Goal: Task Accomplishment & Management: Manage account settings

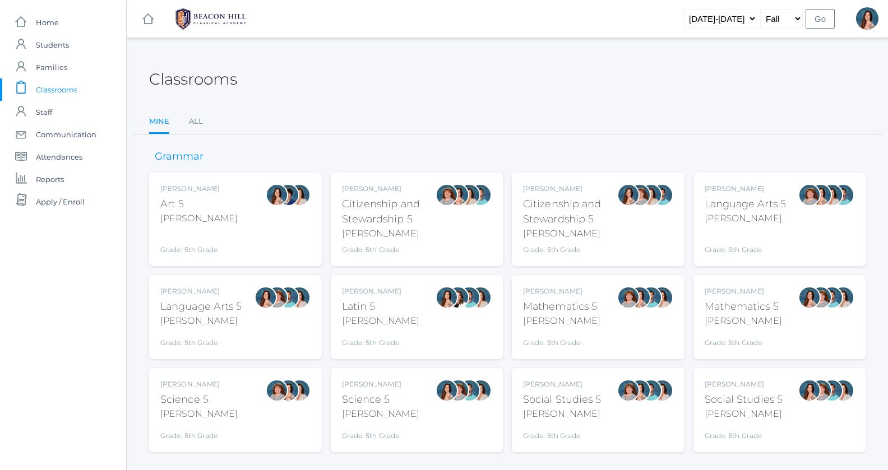
click at [182, 324] on div "Salazar" at bounding box center [201, 321] width 82 height 13
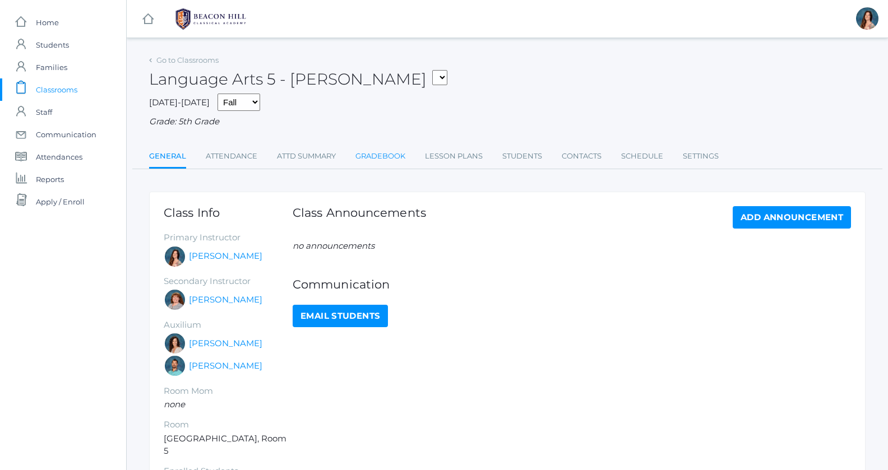
click at [397, 158] on link "Gradebook" at bounding box center [380, 156] width 50 height 22
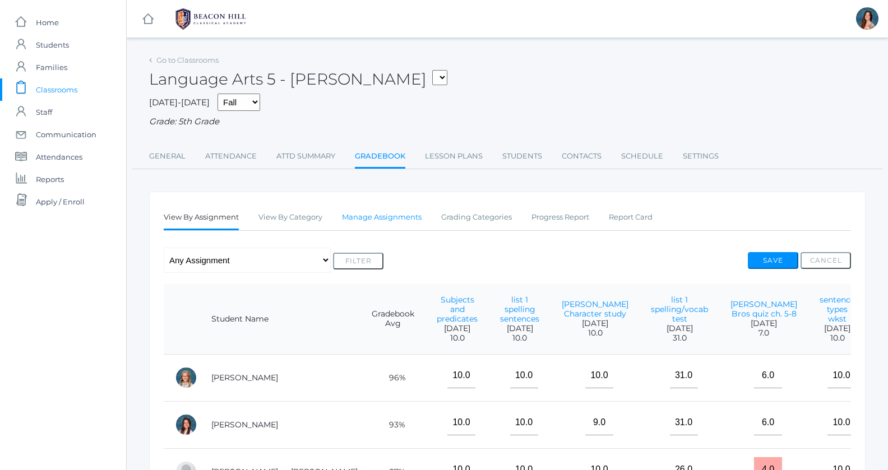
click at [386, 217] on link "Manage Assignments" at bounding box center [382, 217] width 80 height 22
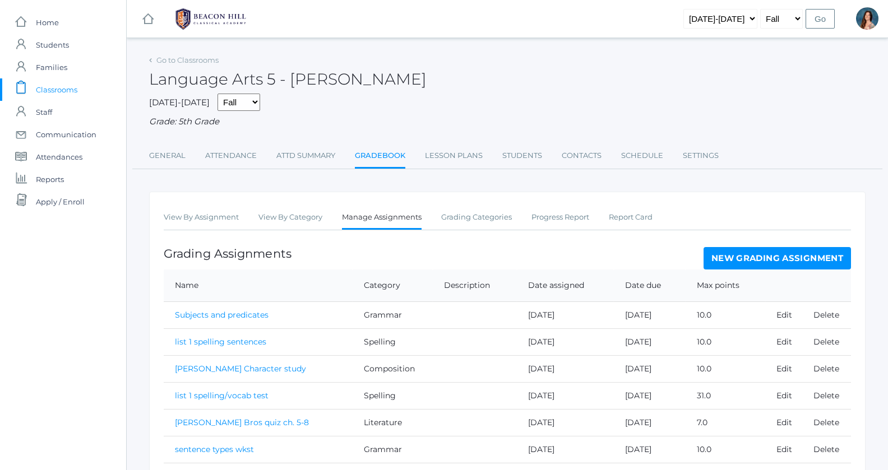
click at [782, 270] on th at bounding box center [808, 286] width 86 height 33
click at [781, 264] on link "New Grading Assignment" at bounding box center [777, 258] width 147 height 22
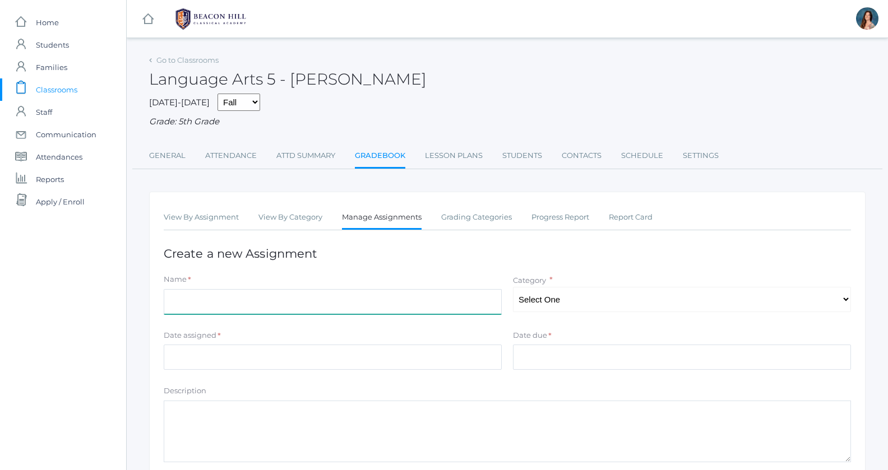
click at [181, 303] on input "Name" at bounding box center [333, 301] width 338 height 25
type input "list 3 practice"
select select "1028"
click option "Spelling" at bounding box center [0, 0] width 0 height 0
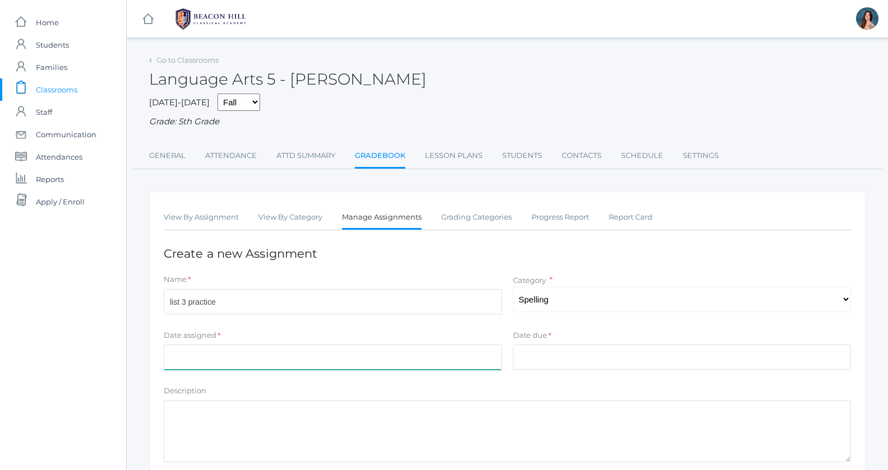
click at [189, 355] on input "Date assigned" at bounding box center [333, 357] width 338 height 25
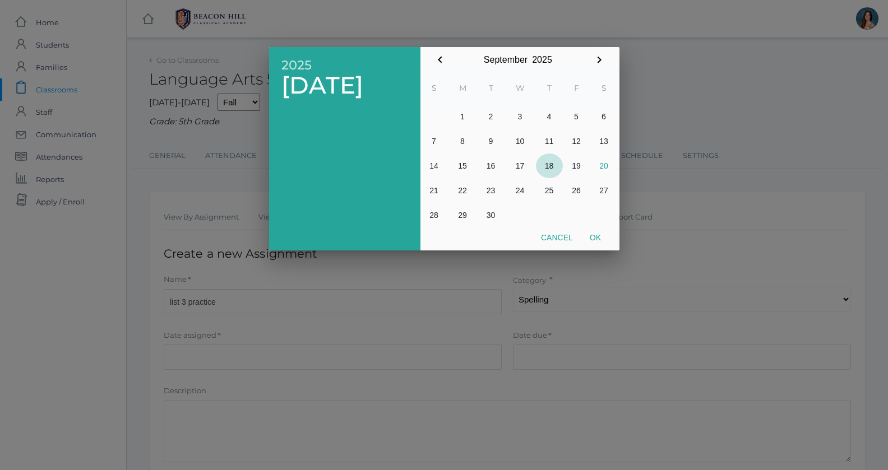
click at [550, 167] on button "18" at bounding box center [549, 166] width 27 height 25
click at [600, 241] on button "Ok" at bounding box center [595, 238] width 28 height 20
type input "[DATE]"
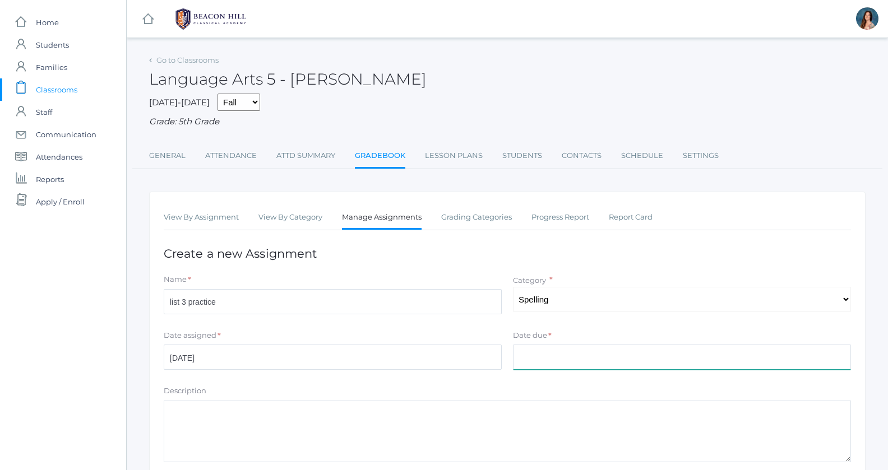
click at [520, 356] on input "Date due" at bounding box center [682, 357] width 338 height 25
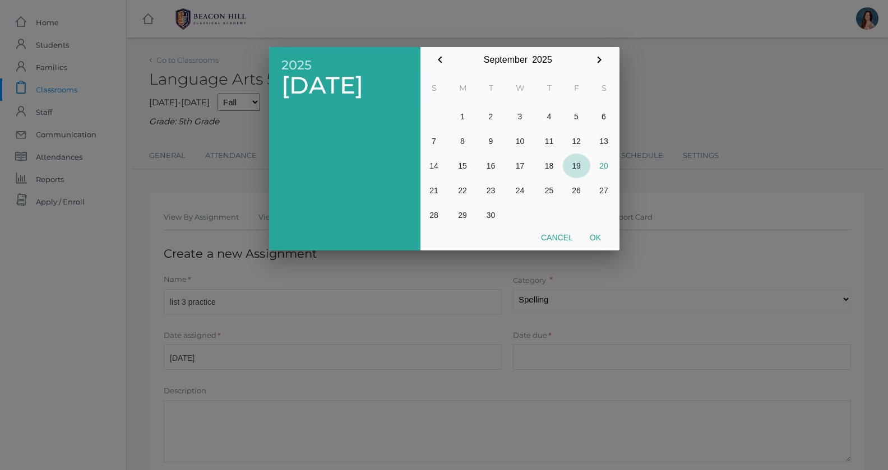
click at [578, 160] on button "19" at bounding box center [576, 166] width 27 height 25
click at [596, 238] on button "Ok" at bounding box center [595, 238] width 28 height 20
type input "[DATE]"
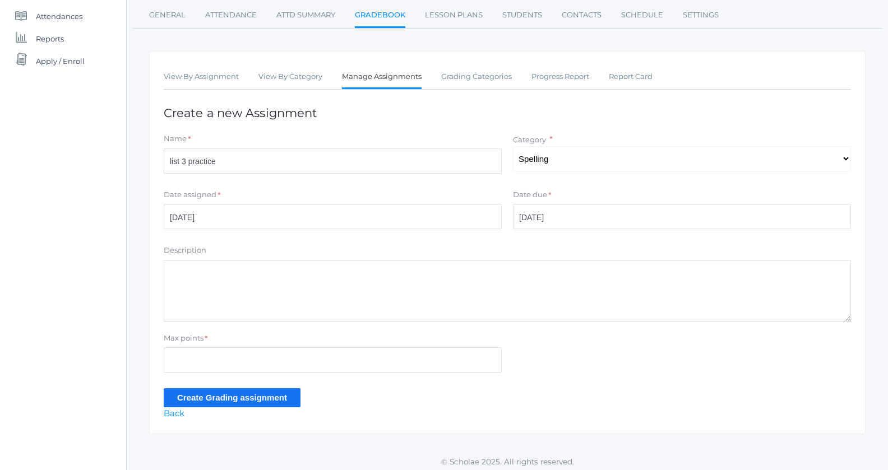
scroll to position [143, 0]
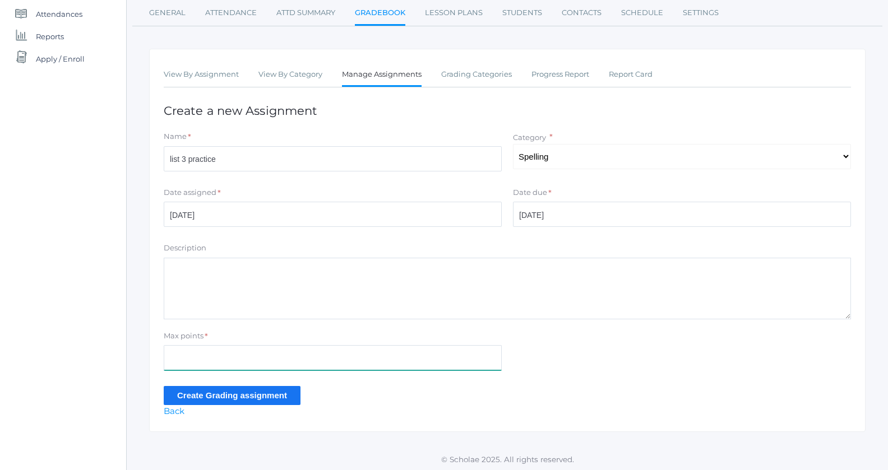
click at [189, 361] on input "Max points" at bounding box center [333, 357] width 338 height 25
type input "10"
click at [204, 394] on input "Create Grading assignment" at bounding box center [232, 395] width 137 height 19
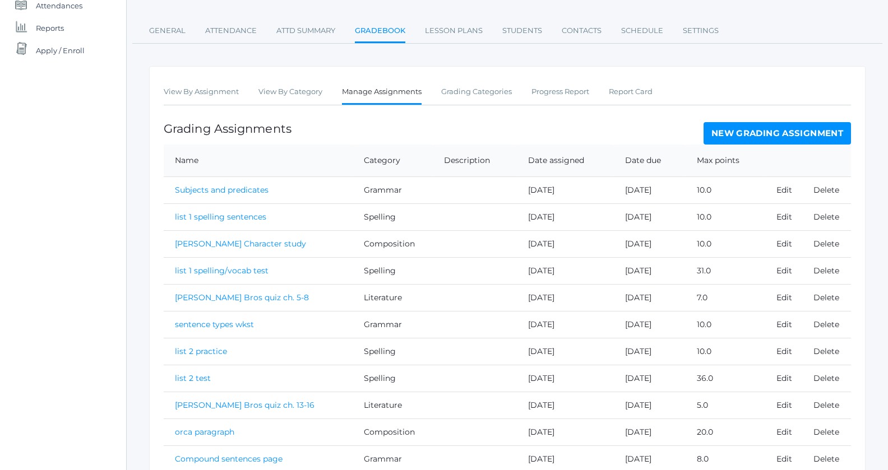
scroll to position [64, 0]
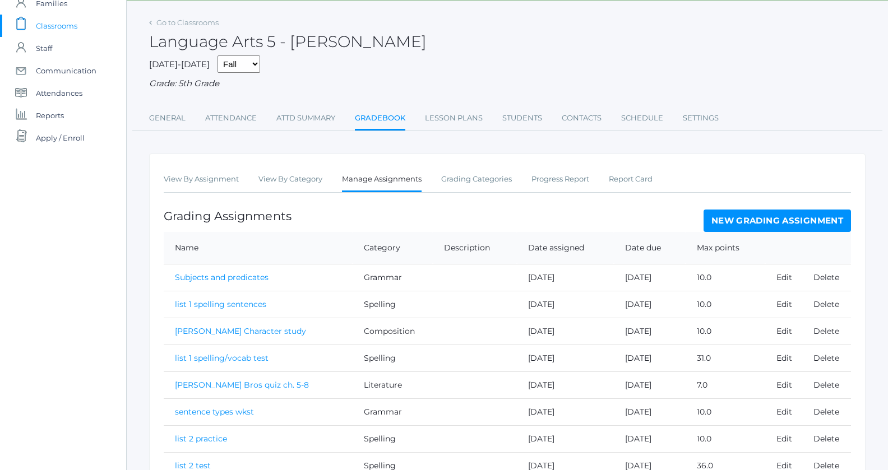
click at [371, 121] on link "Gradebook" at bounding box center [380, 119] width 50 height 24
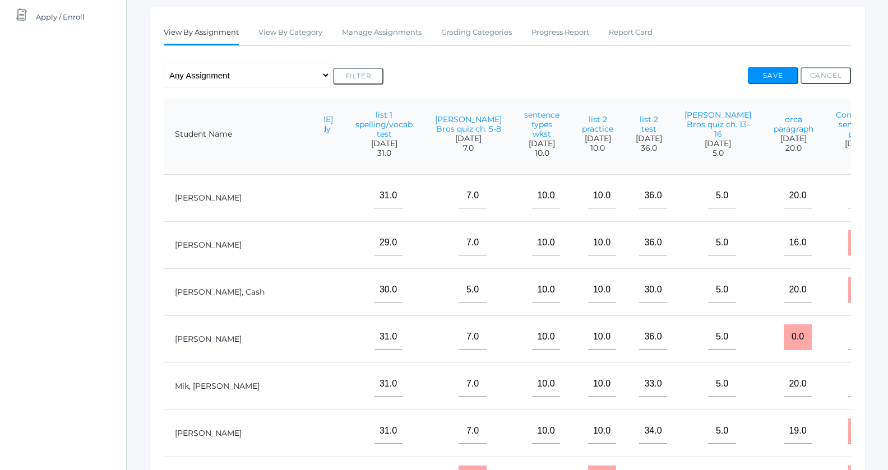
scroll to position [241, 295]
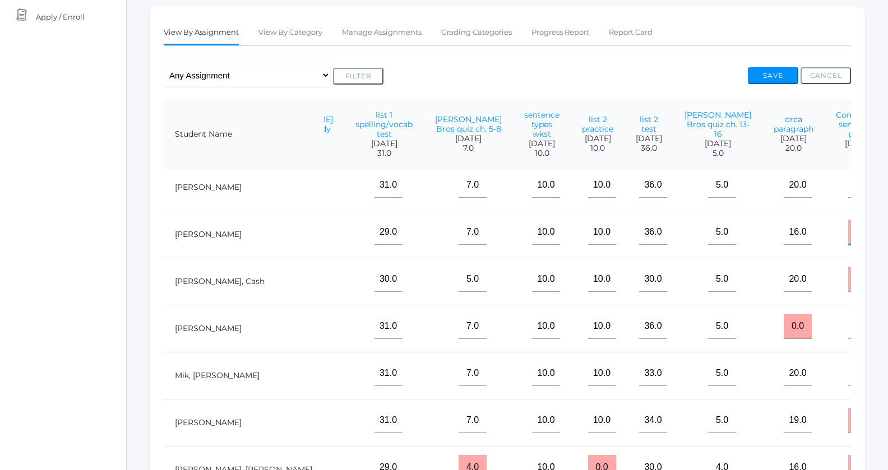
drag, startPoint x: 766, startPoint y: 240, endPoint x: 738, endPoint y: 241, distance: 28.6
click at [848, 241] on input "0.0" at bounding box center [862, 232] width 28 height 25
type input "7"
drag, startPoint x: 767, startPoint y: 286, endPoint x: 720, endPoint y: 281, distance: 46.7
click at [848, 281] on input "0.0" at bounding box center [862, 279] width 28 height 25
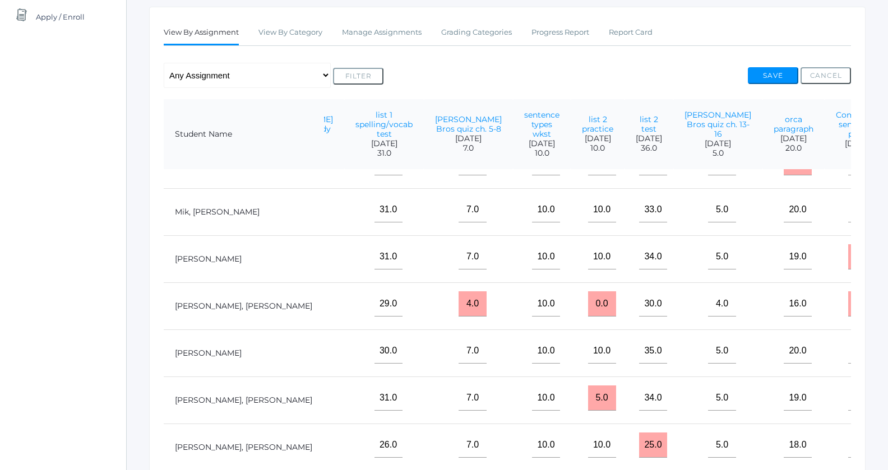
scroll to position [429, 295]
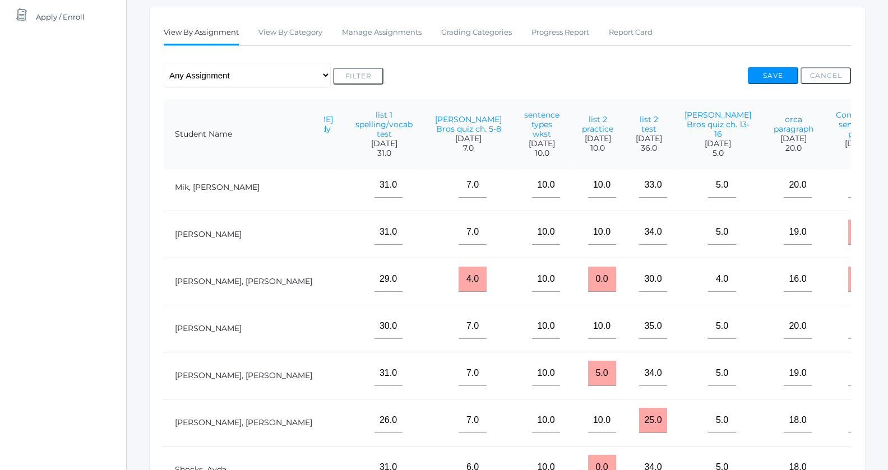
type input "8"
drag, startPoint x: 769, startPoint y: 230, endPoint x: 742, endPoint y: 242, distance: 29.6
click at [848, 242] on input "0.0" at bounding box center [862, 232] width 28 height 25
type input "7"
drag, startPoint x: 767, startPoint y: 285, endPoint x: 755, endPoint y: 285, distance: 12.3
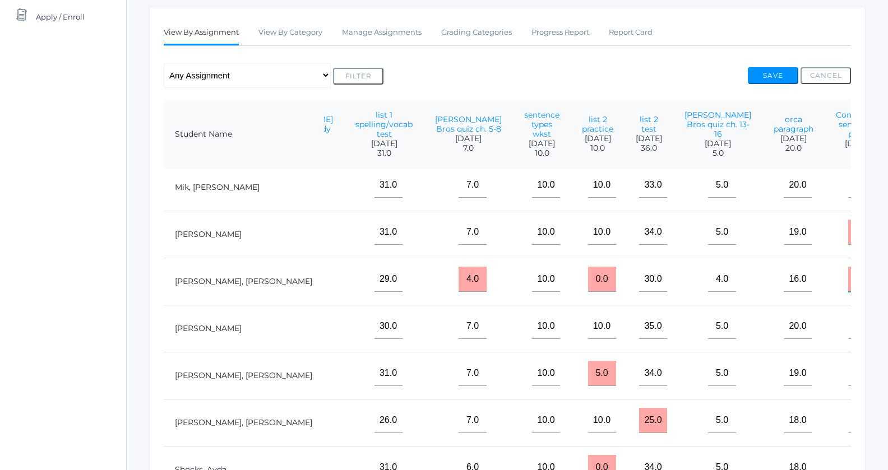
click at [848, 285] on input "0.0" at bounding box center [862, 279] width 28 height 25
type input "0"
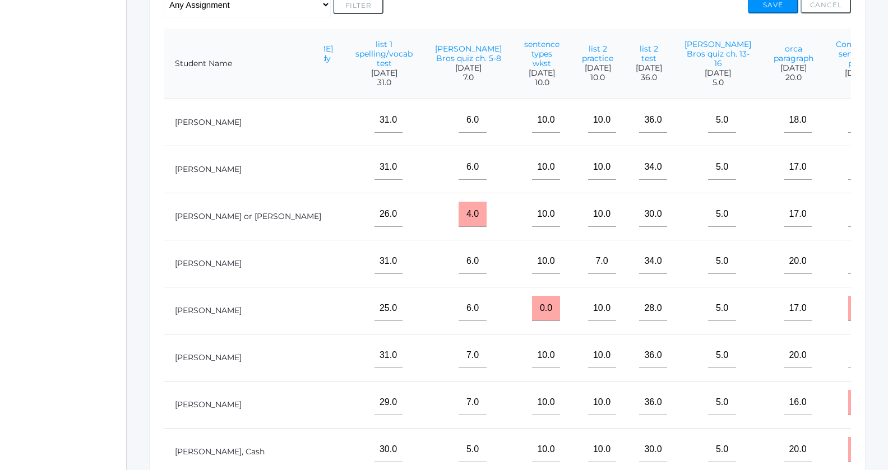
scroll to position [46, 0]
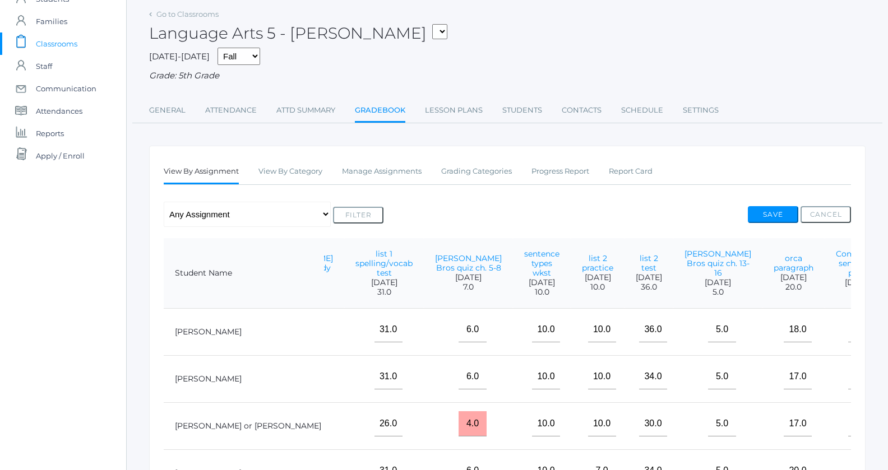
type input "6"
click at [773, 213] on button "Save" at bounding box center [773, 214] width 50 height 17
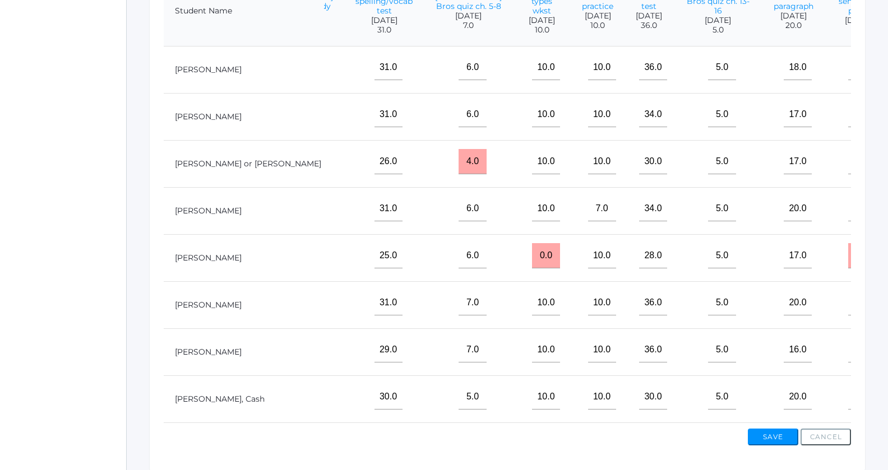
scroll to position [352, 0]
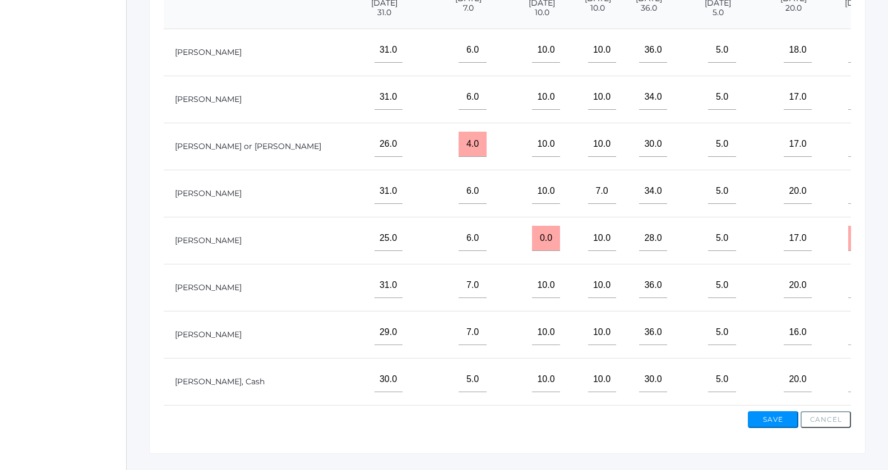
type input"] "9"
type input"] "5"
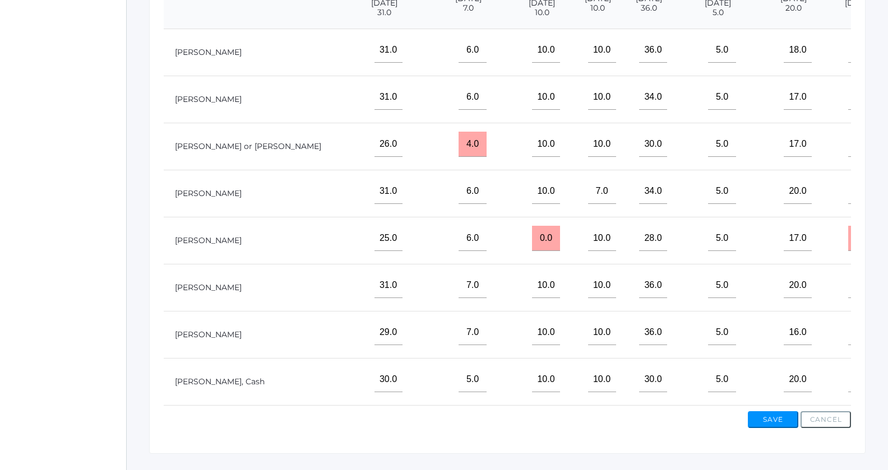
type input"] "8"
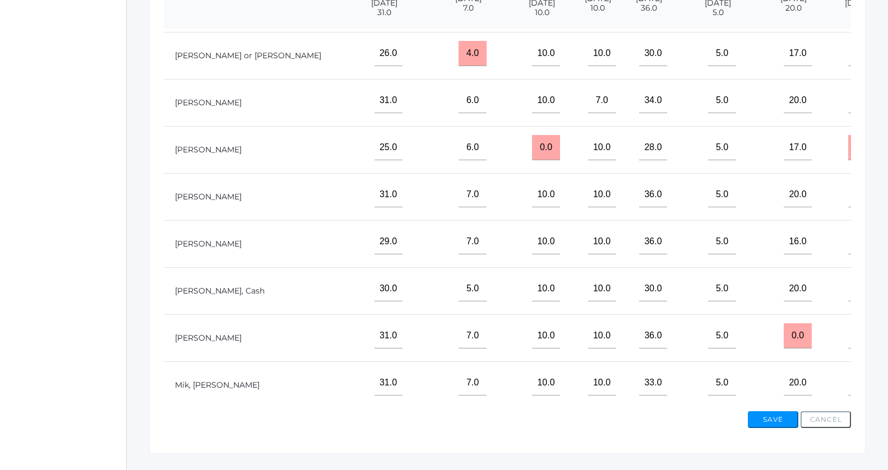
scroll to position [136, 295]
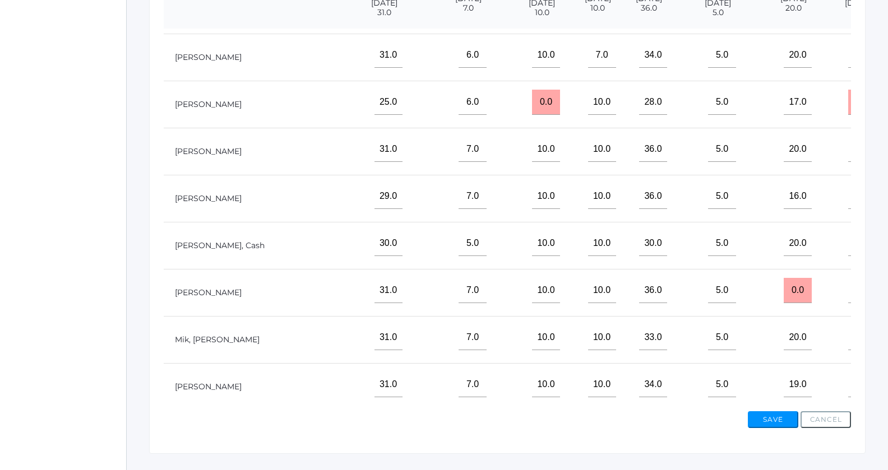
type input"] "9"
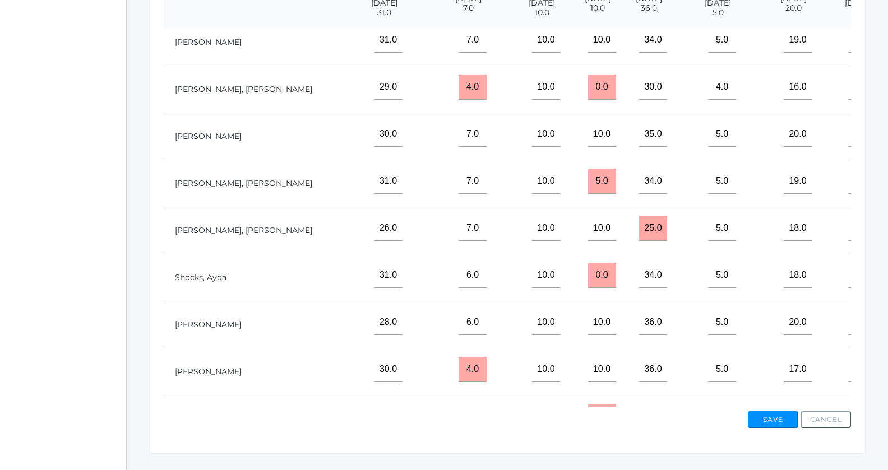
scroll to position [482, 295]
type input"] "10"
type input"] "8"
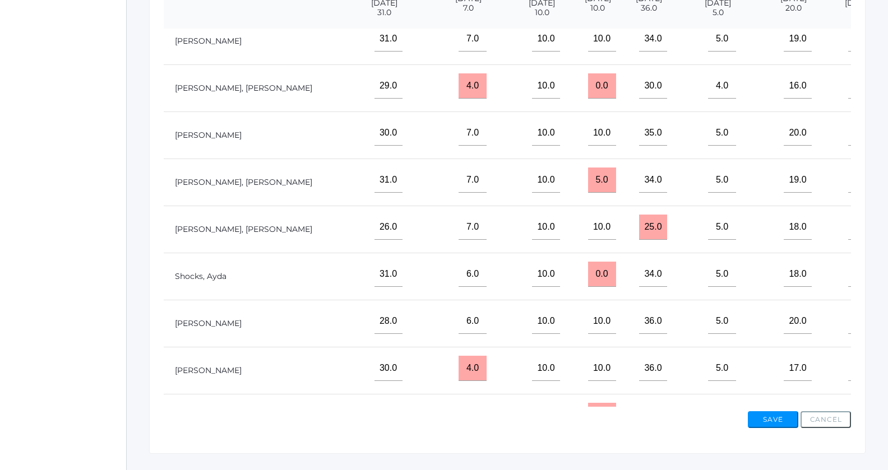
type input"] "10"
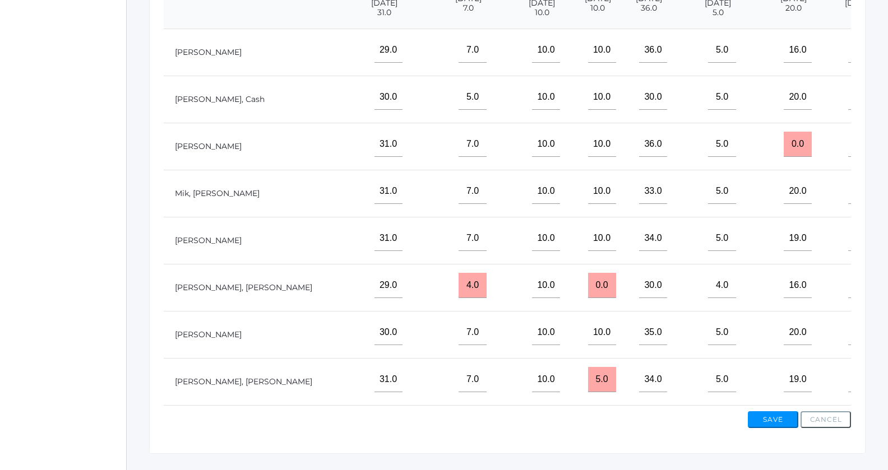
scroll to position [262, 295]
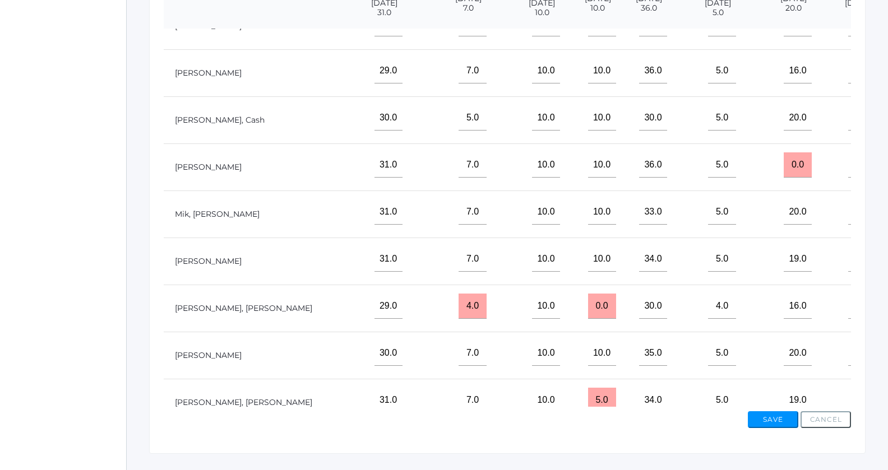
type input"] "10"
type input"] "9"
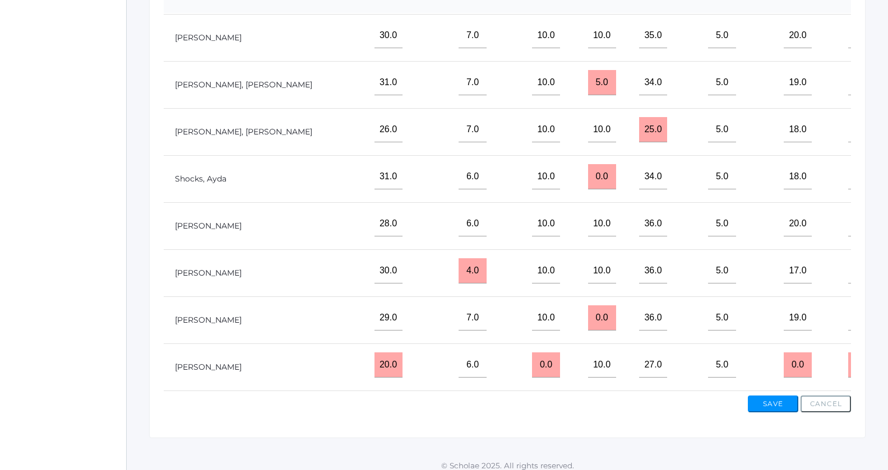
scroll to position [374, 0]
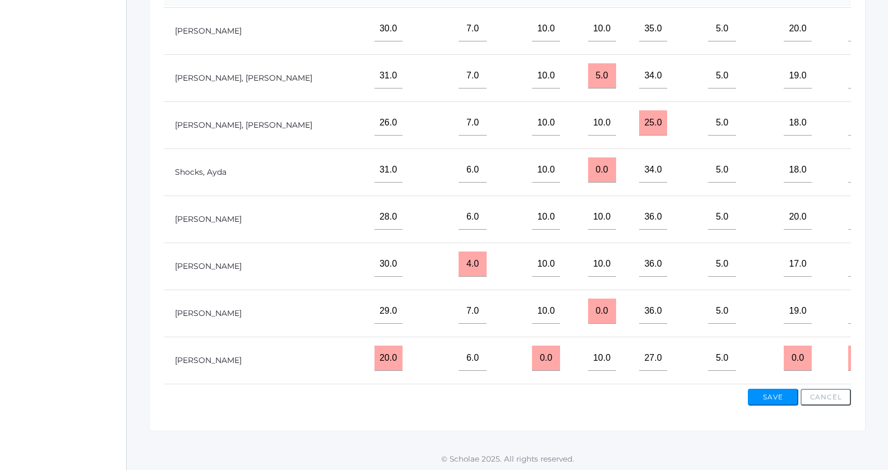
type input"] "8"
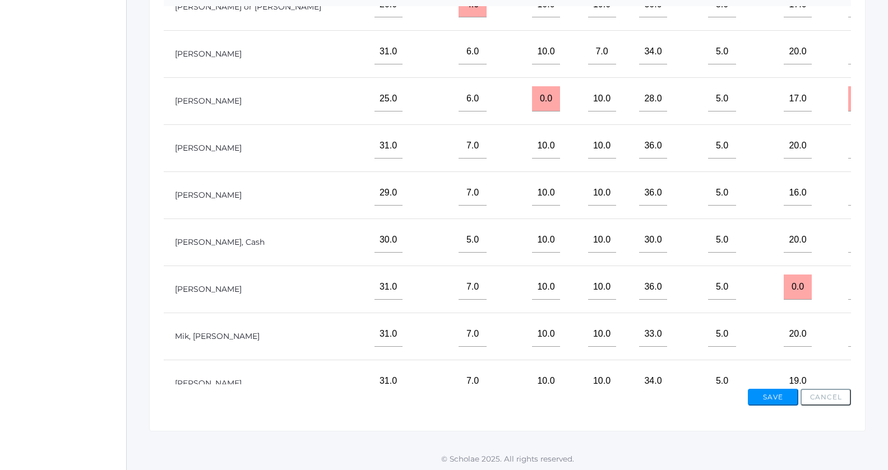
scroll to position [0, 295]
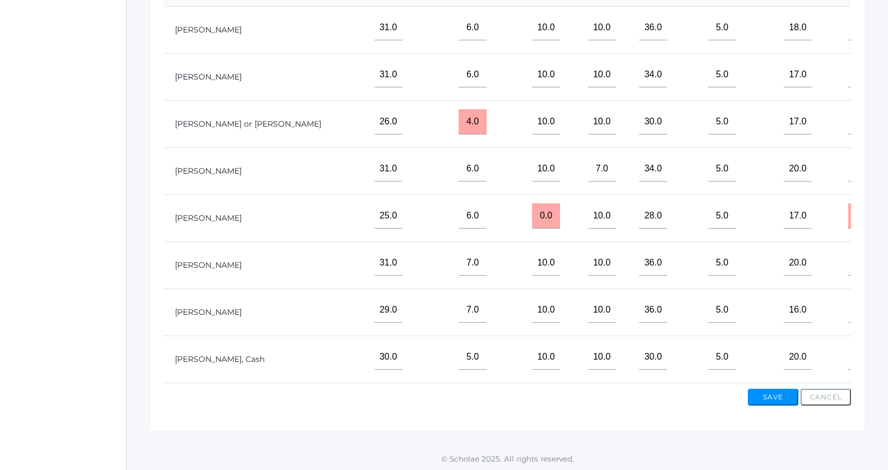
type input"] "8"
type input"] "9"
type input"] "0"
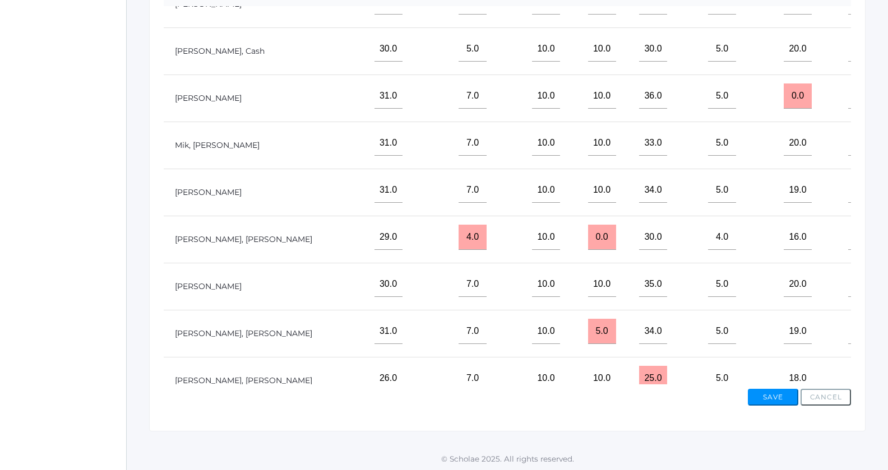
scroll to position [325, 295]
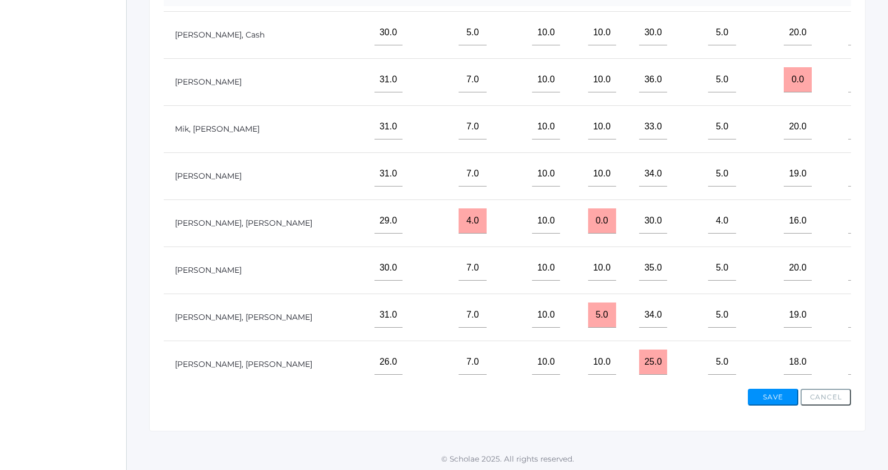
type input"] "10"
type input"] "0"
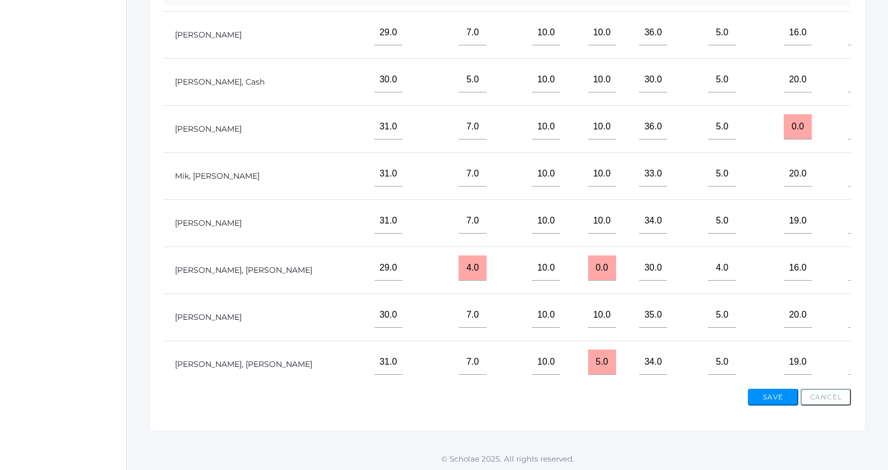
scroll to position [304, 295]
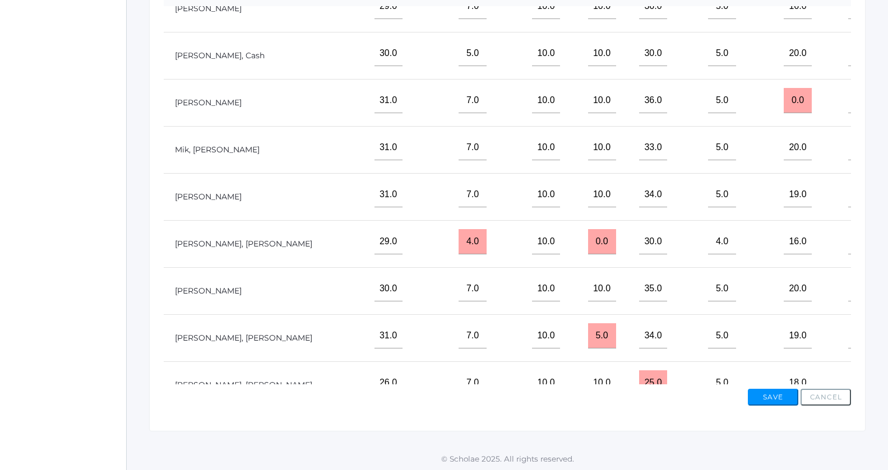
type input"] "10"
click at [769, 399] on button "Save" at bounding box center [773, 397] width 50 height 17
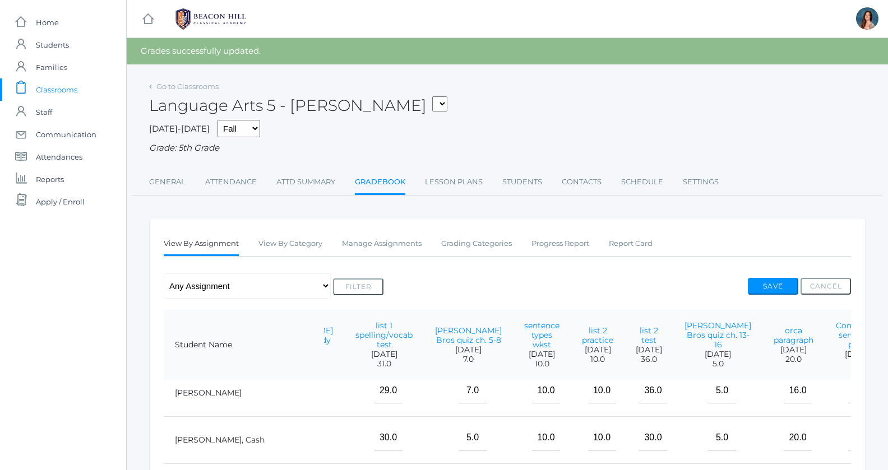
click at [432, 96] on select "05ART - Art 5 Salazar 05CITIZEN - Citizenship and Stewardship 5 Salazar 05CITIZ…" at bounding box center [439, 103] width 15 height 15
select select "1971"
click option "05MATH - Mathematics 5 [PERSON_NAME]" at bounding box center [0, 0] width 0 height 0
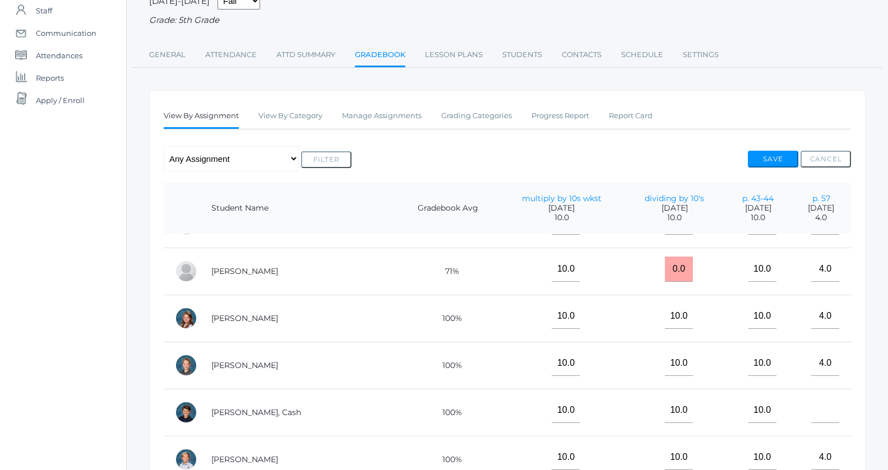
scroll to position [178, 0]
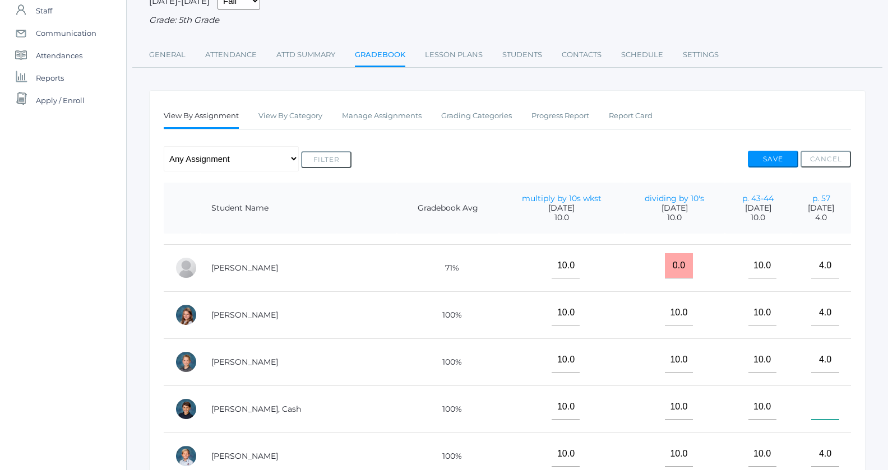
click at [821, 409] on input"] "text" at bounding box center [825, 407] width 28 height 25
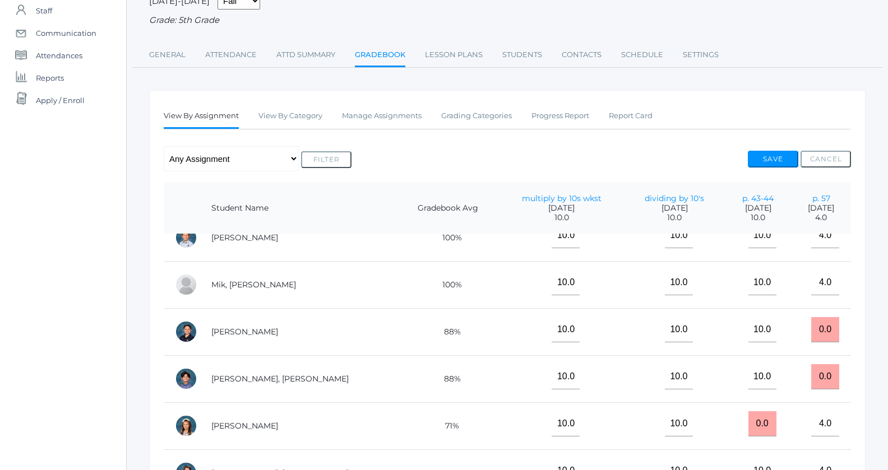
scroll to position [440, 0]
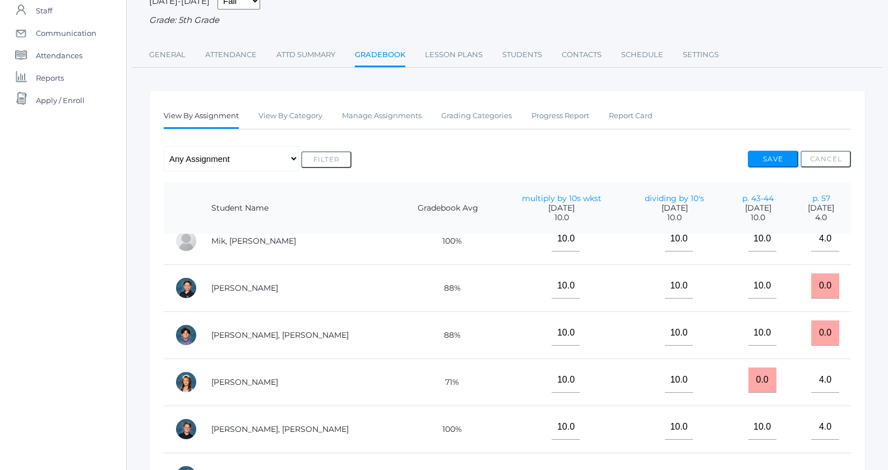
type input"] "4"
drag, startPoint x: 820, startPoint y: 285, endPoint x: 799, endPoint y: 284, distance: 21.3
click at [811, 284] on input "0.0" at bounding box center [825, 286] width 28 height 25
type input "4"
drag, startPoint x: 821, startPoint y: 328, endPoint x: 796, endPoint y: 331, distance: 24.8
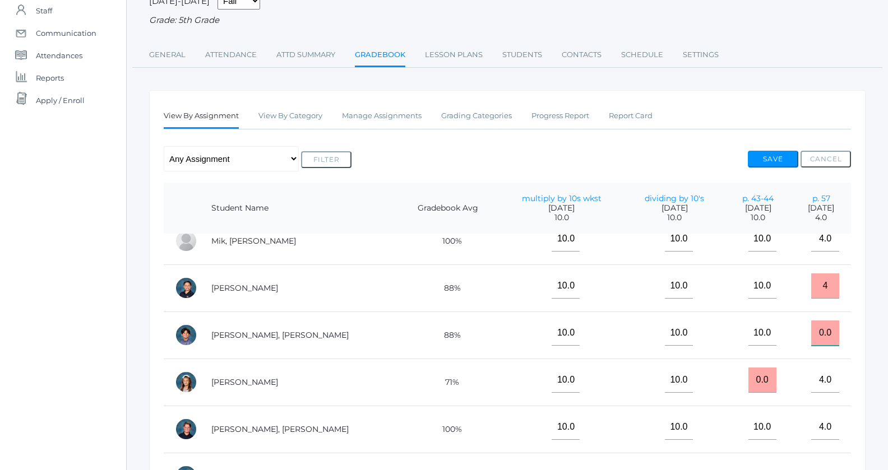
click at [811, 331] on input "0.0" at bounding box center [825, 333] width 28 height 25
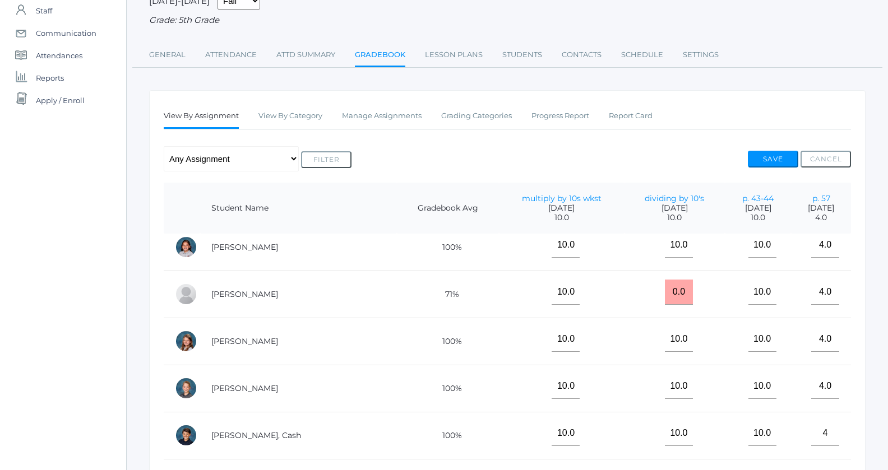
scroll to position [0, 0]
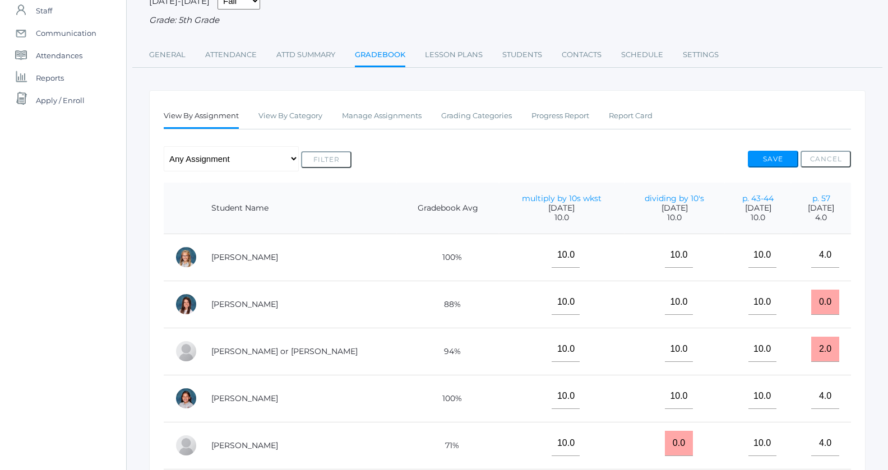
type input "4"
click at [765, 156] on button "Save" at bounding box center [773, 159] width 50 height 17
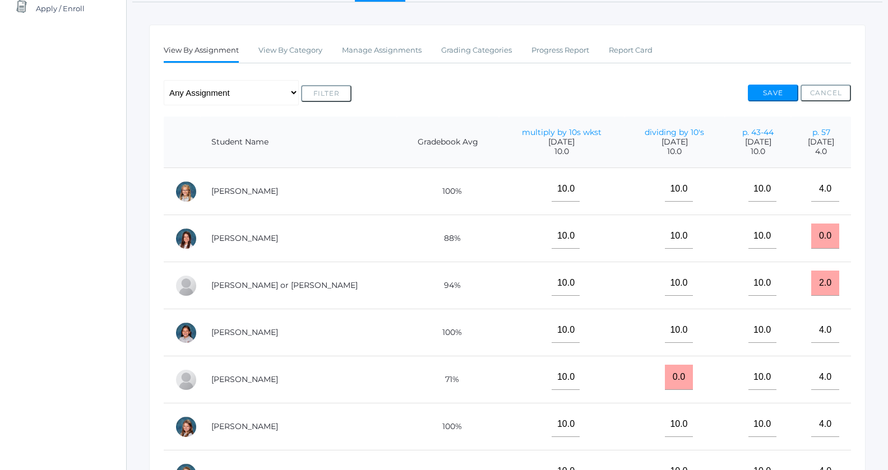
scroll to position [194, 0]
drag, startPoint x: 677, startPoint y: 270, endPoint x: 692, endPoint y: 271, distance: 15.1
click at [686, 270] on tr "[PERSON_NAME] or [PERSON_NAME] 94% 10.0 10.0 10.0 2.0" at bounding box center [507, 285] width 687 height 47
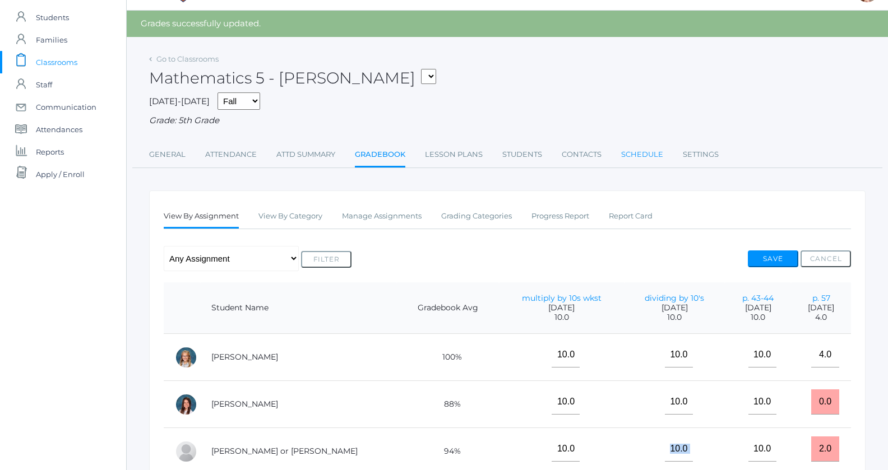
scroll to position [148, 0]
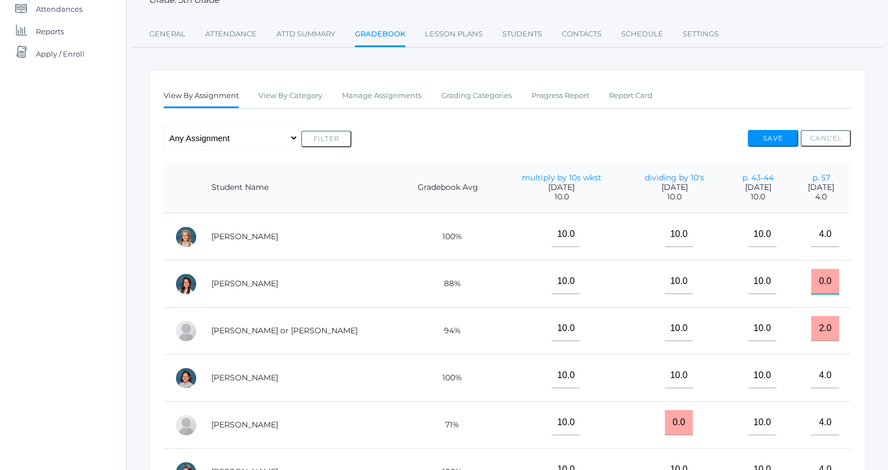
drag, startPoint x: 819, startPoint y: 281, endPoint x: 802, endPoint y: 279, distance: 17.1
click at [811, 279] on input "0.0" at bounding box center [825, 281] width 28 height 25
type input "4"
type input "3"
click at [783, 133] on button "Save" at bounding box center [773, 138] width 50 height 17
